Goal: Information Seeking & Learning: Learn about a topic

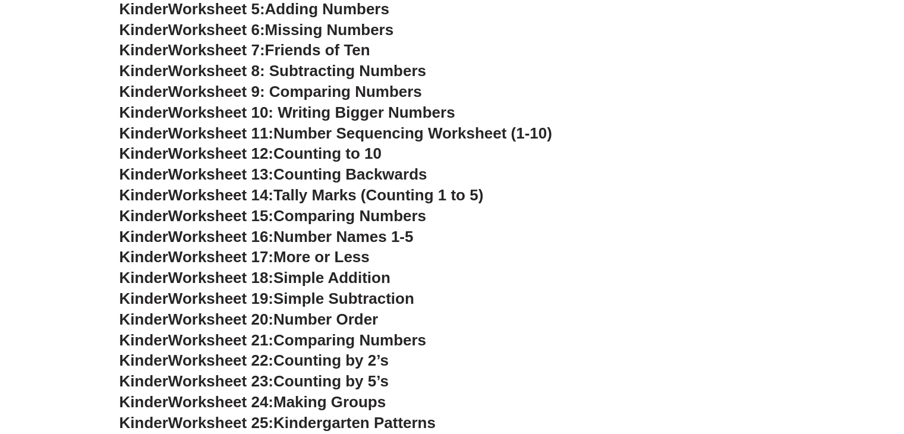
scroll to position [356, 0]
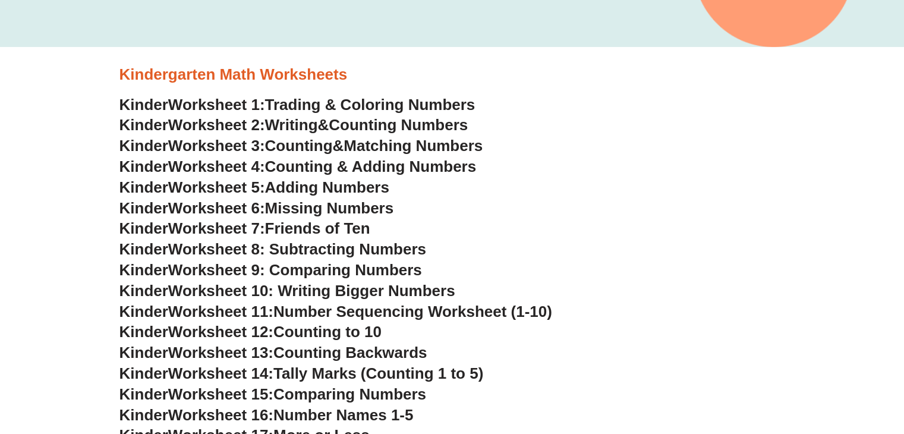
click at [335, 125] on link "Kinder Worksheet 2: Writing & Counting Numbers" at bounding box center [294, 125] width 349 height 18
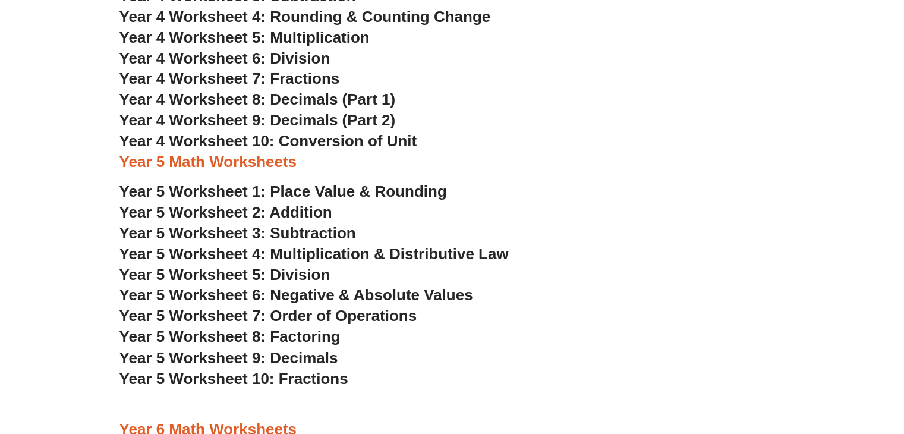
scroll to position [1902, 0]
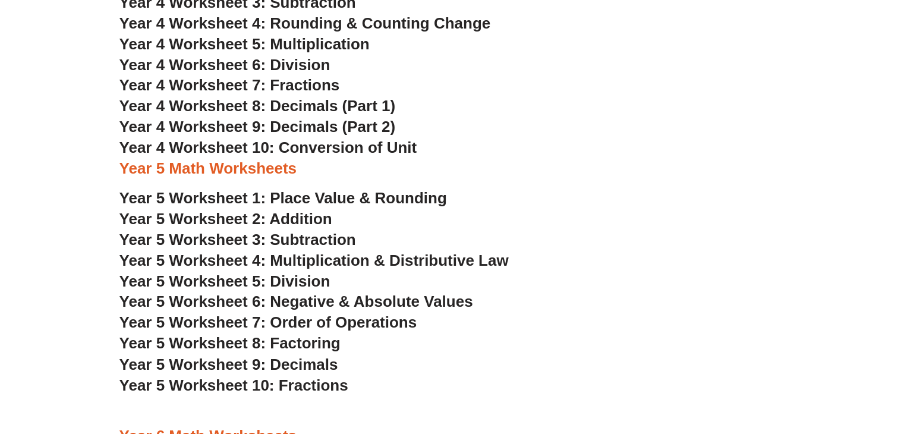
click at [328, 202] on span "Year 5 Worksheet 1: Place Value & Rounding" at bounding box center [284, 198] width 328 height 18
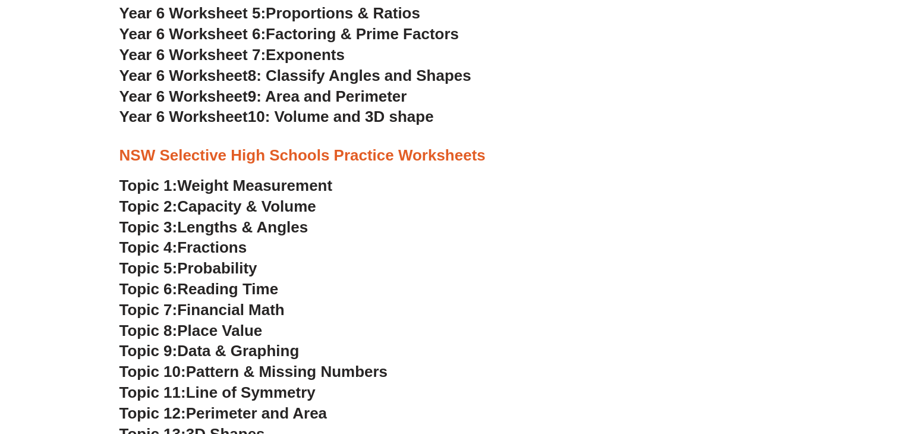
scroll to position [2497, 0]
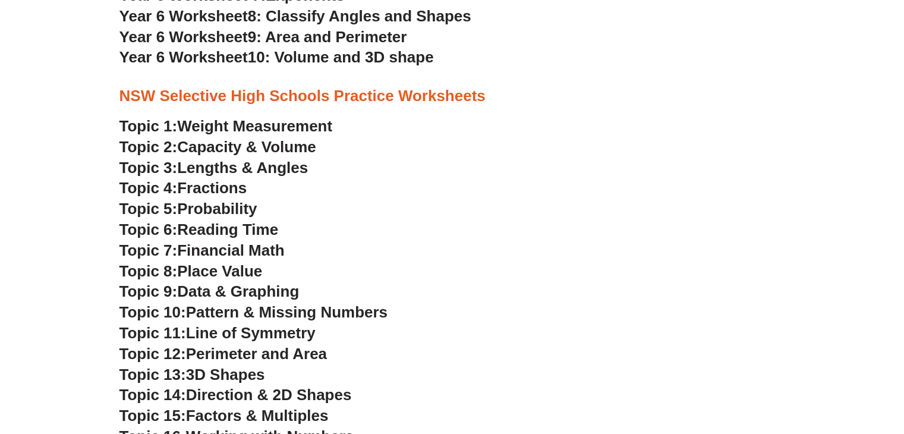
click at [241, 122] on span "Weight Measurement" at bounding box center [254, 126] width 155 height 18
click at [251, 147] on span "Capacity & Volume" at bounding box center [246, 147] width 139 height 18
click at [224, 166] on span "Lengths & Angles" at bounding box center [242, 168] width 131 height 18
click at [222, 186] on span "Fractions" at bounding box center [212, 188] width 70 height 18
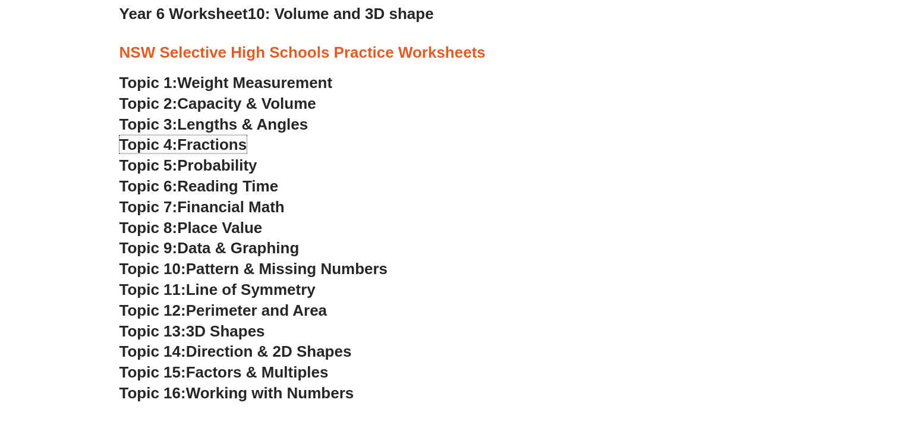
scroll to position [2556, 0]
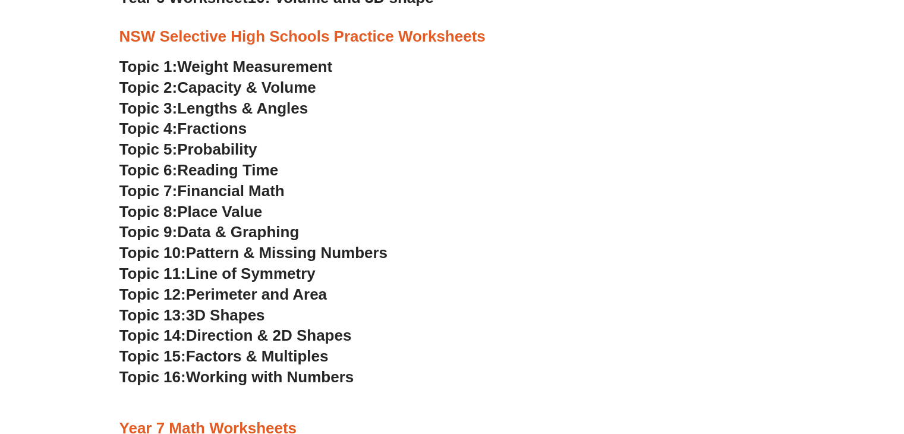
click at [224, 147] on span "Probability" at bounding box center [217, 149] width 80 height 18
click at [237, 190] on span "Financial Math" at bounding box center [230, 191] width 107 height 18
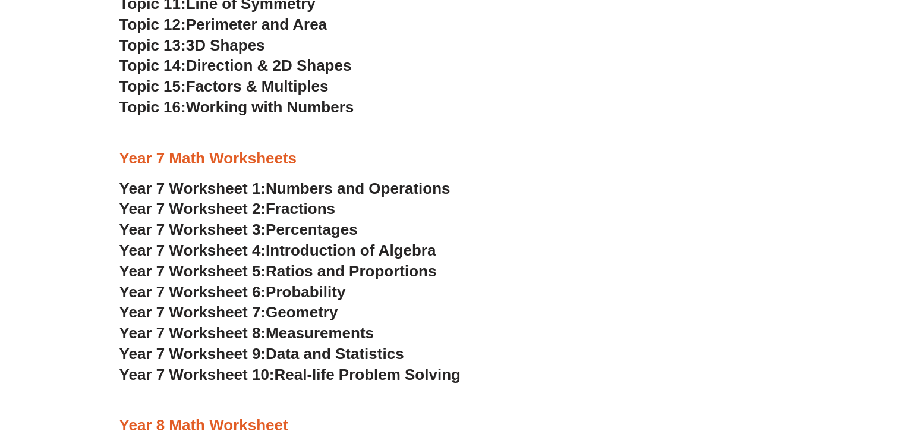
scroll to position [2854, 0]
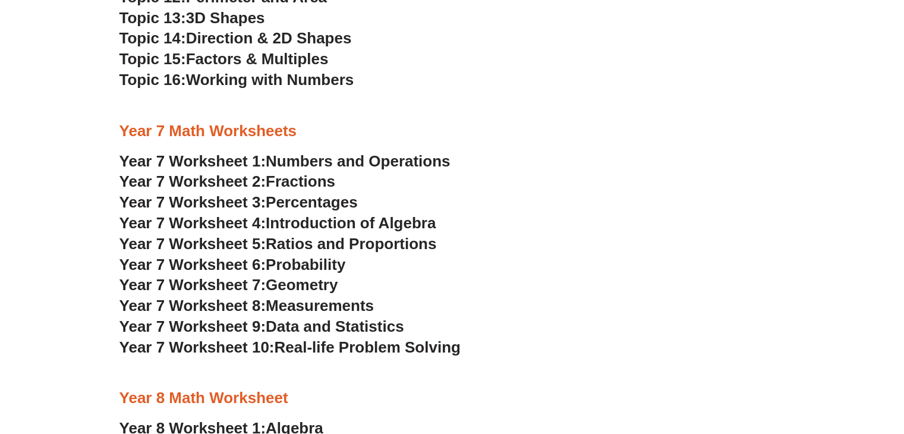
click at [312, 180] on span "Fractions" at bounding box center [301, 181] width 70 height 18
click at [297, 199] on span "Percentages" at bounding box center [312, 202] width 92 height 18
click at [340, 222] on span "Introduction of Algebra" at bounding box center [351, 223] width 170 height 18
click at [288, 243] on span "Ratios and Proportions" at bounding box center [351, 244] width 171 height 18
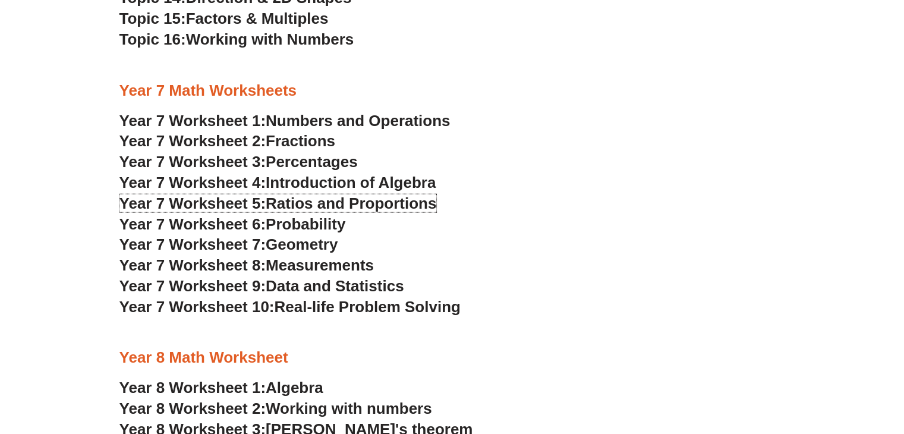
scroll to position [2913, 0]
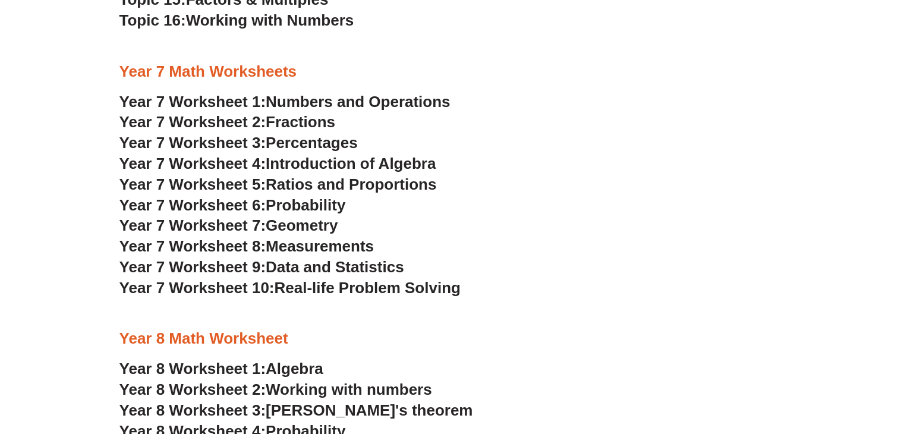
click at [320, 205] on span "Probability" at bounding box center [306, 205] width 80 height 18
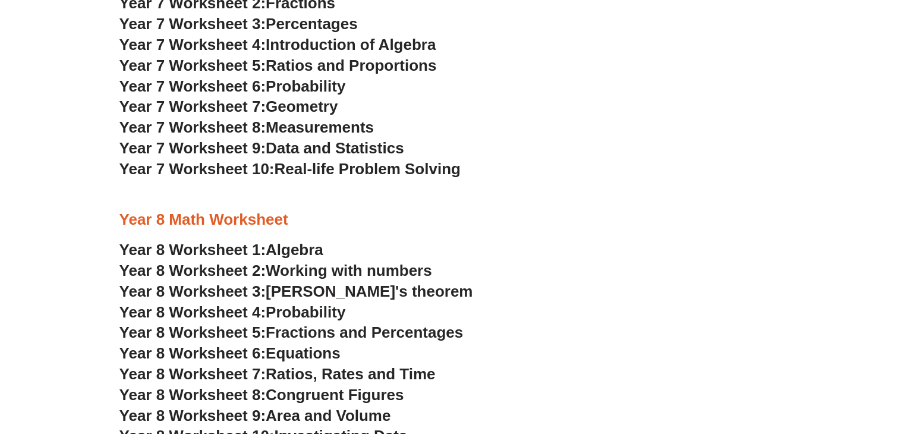
click at [367, 293] on span "[PERSON_NAME]'s theorem" at bounding box center [369, 291] width 207 height 18
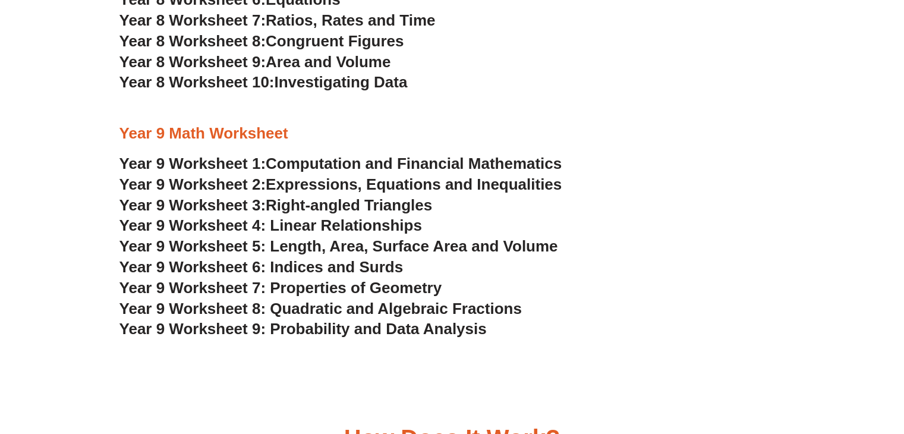
scroll to position [3389, 0]
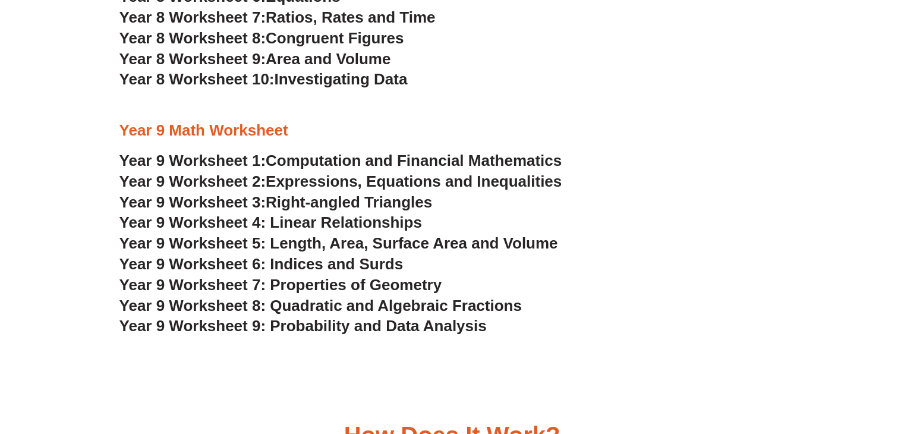
click at [396, 164] on span "Computation and Financial Mathematics" at bounding box center [414, 161] width 296 height 18
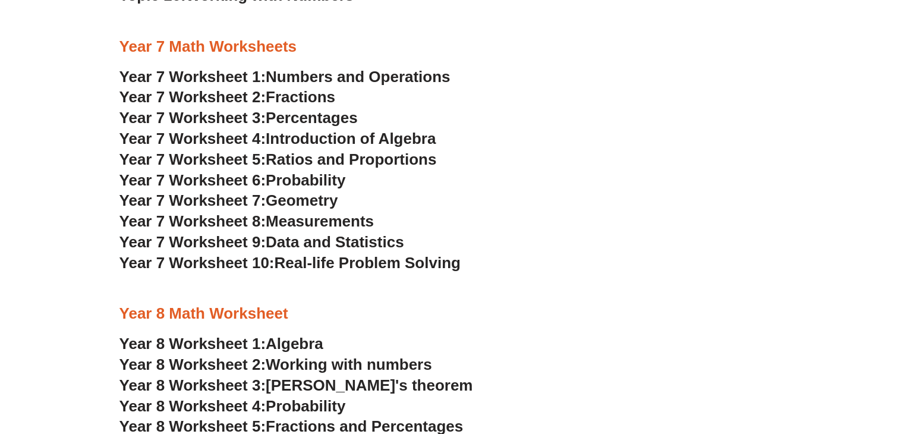
scroll to position [2913, 0]
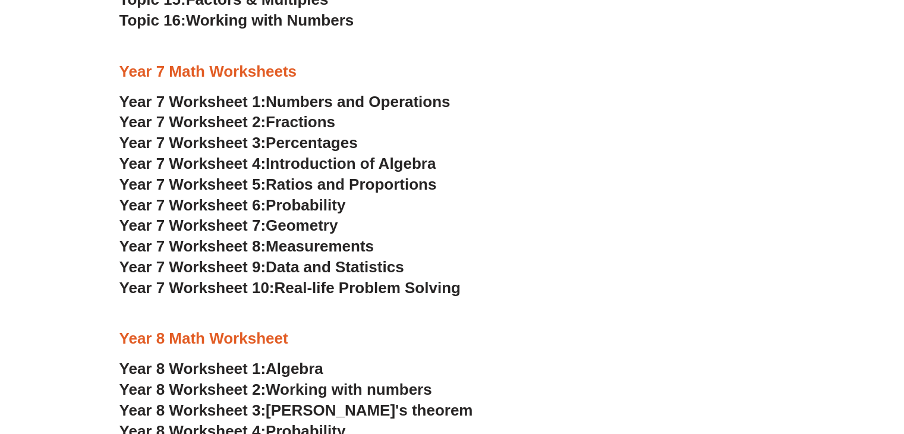
click at [393, 102] on span "Numbers and Operations" at bounding box center [358, 102] width 184 height 18
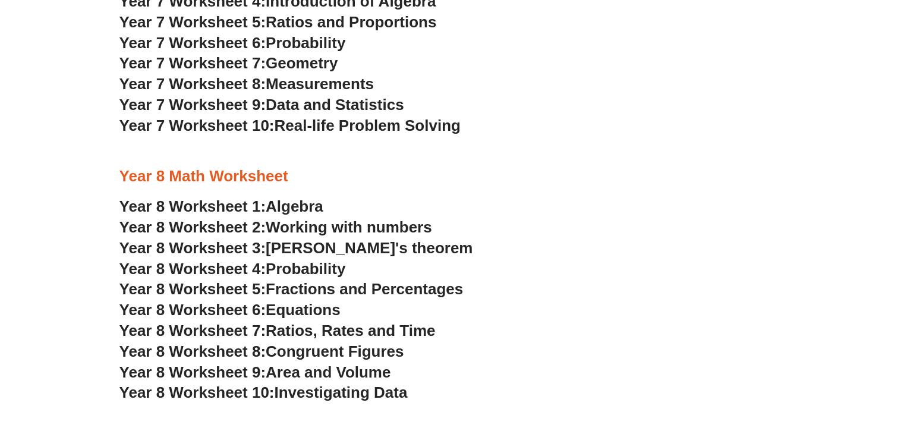
scroll to position [2973, 0]
